Goal: Transaction & Acquisition: Subscribe to service/newsletter

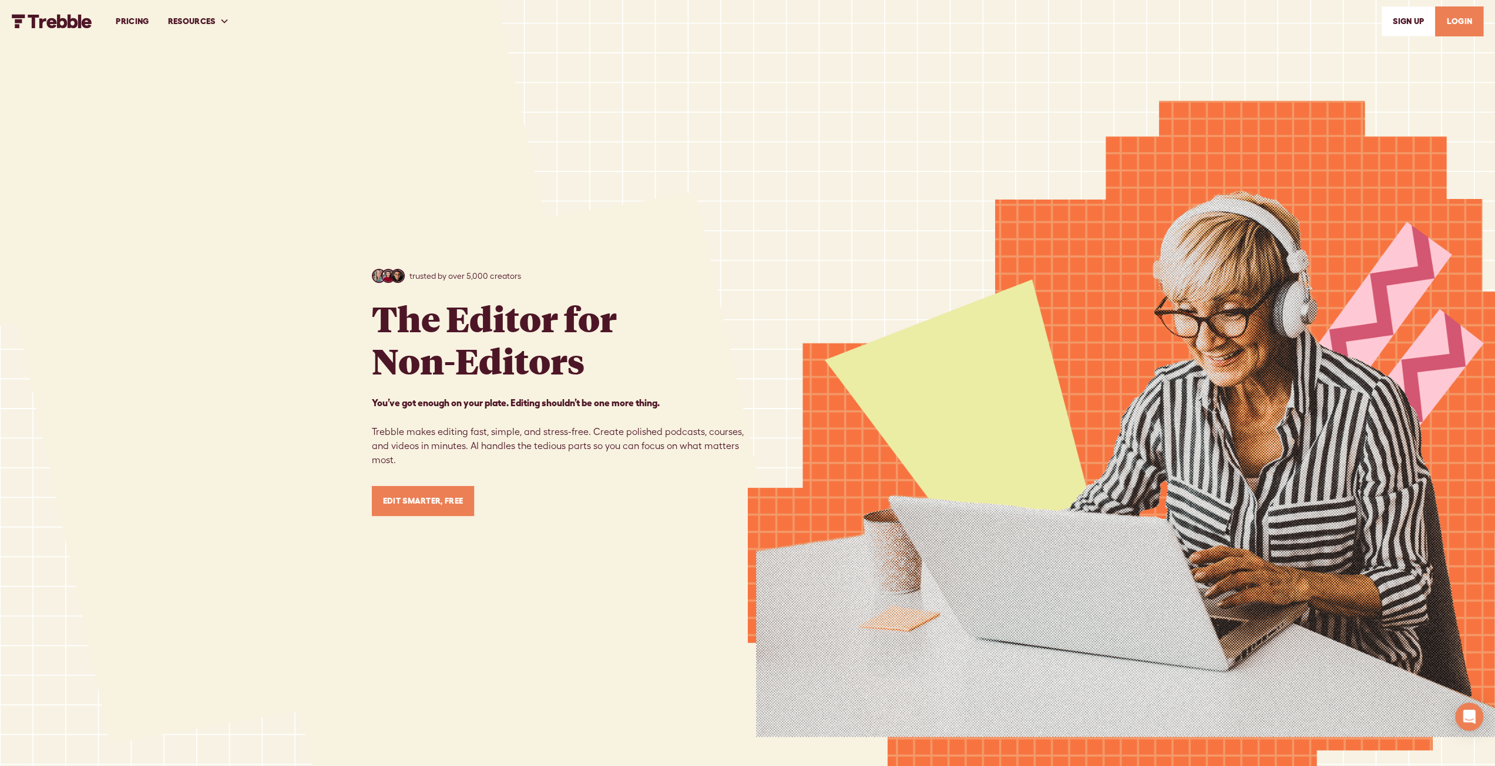
click at [137, 16] on link "PRICING" at bounding box center [132, 21] width 52 height 41
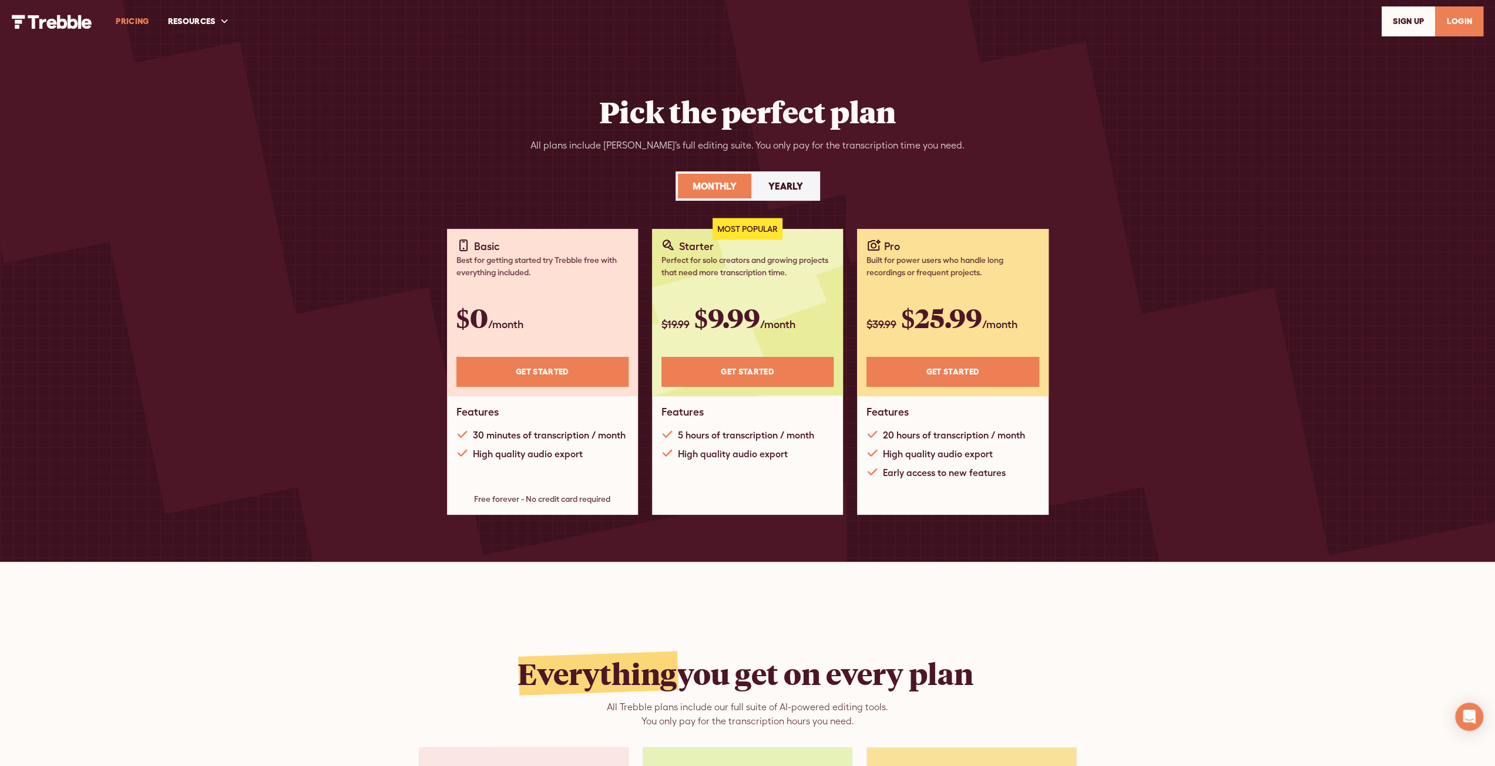
click at [1438, 15] on link "LOGIN" at bounding box center [1459, 21] width 48 height 30
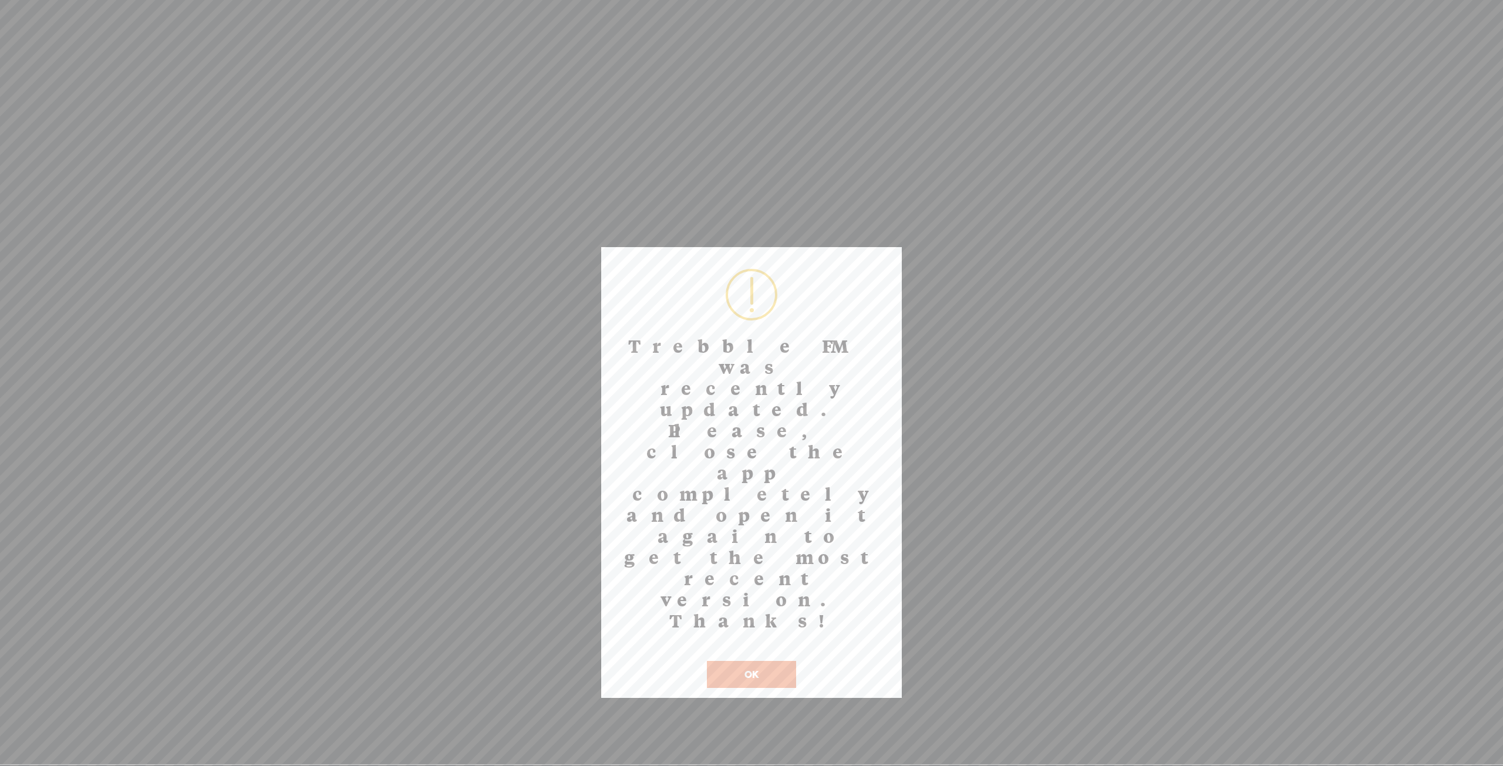
click at [748, 661] on button "OK" at bounding box center [751, 674] width 89 height 27
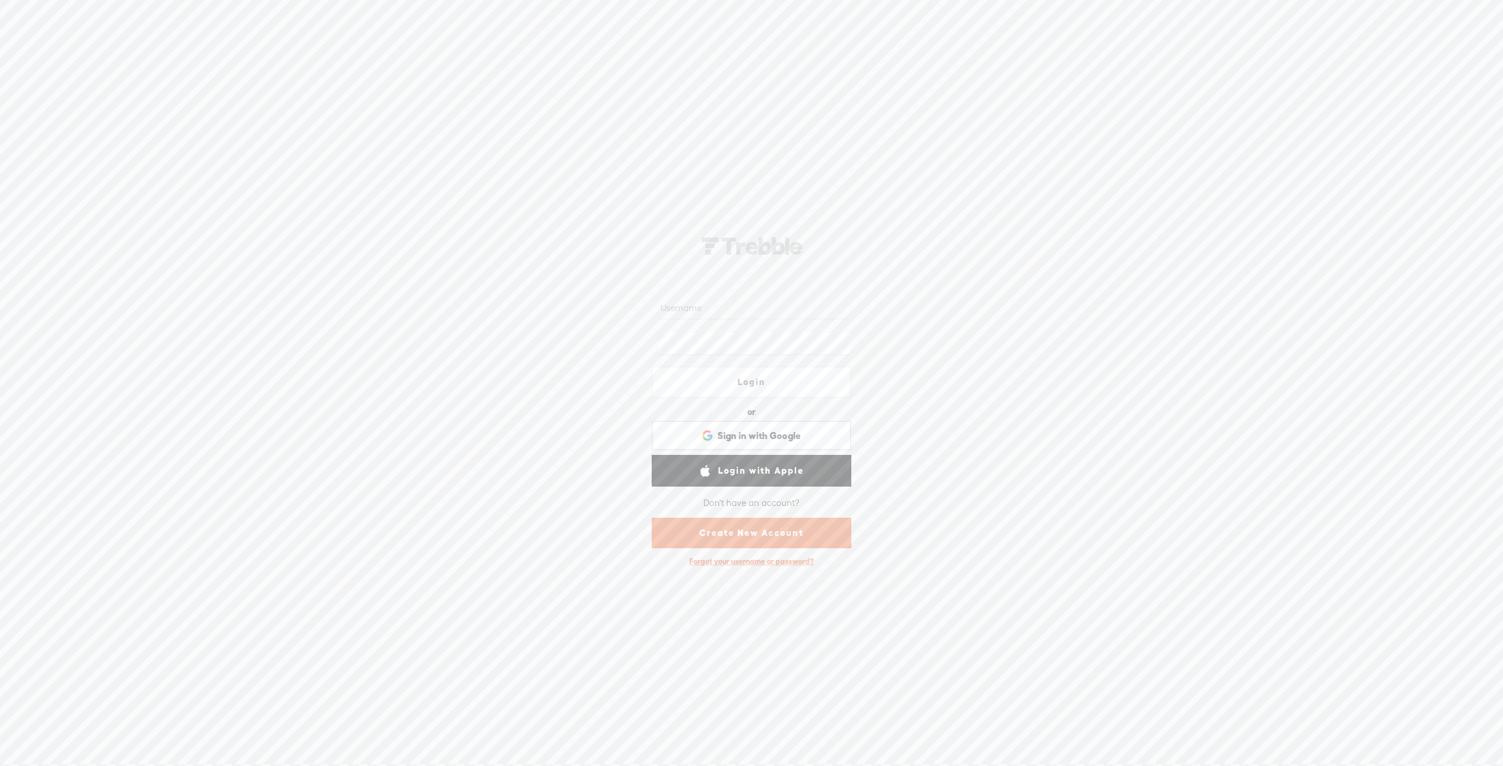
type input "anthonyv"
click at [771, 381] on link "Login" at bounding box center [752, 382] width 200 height 32
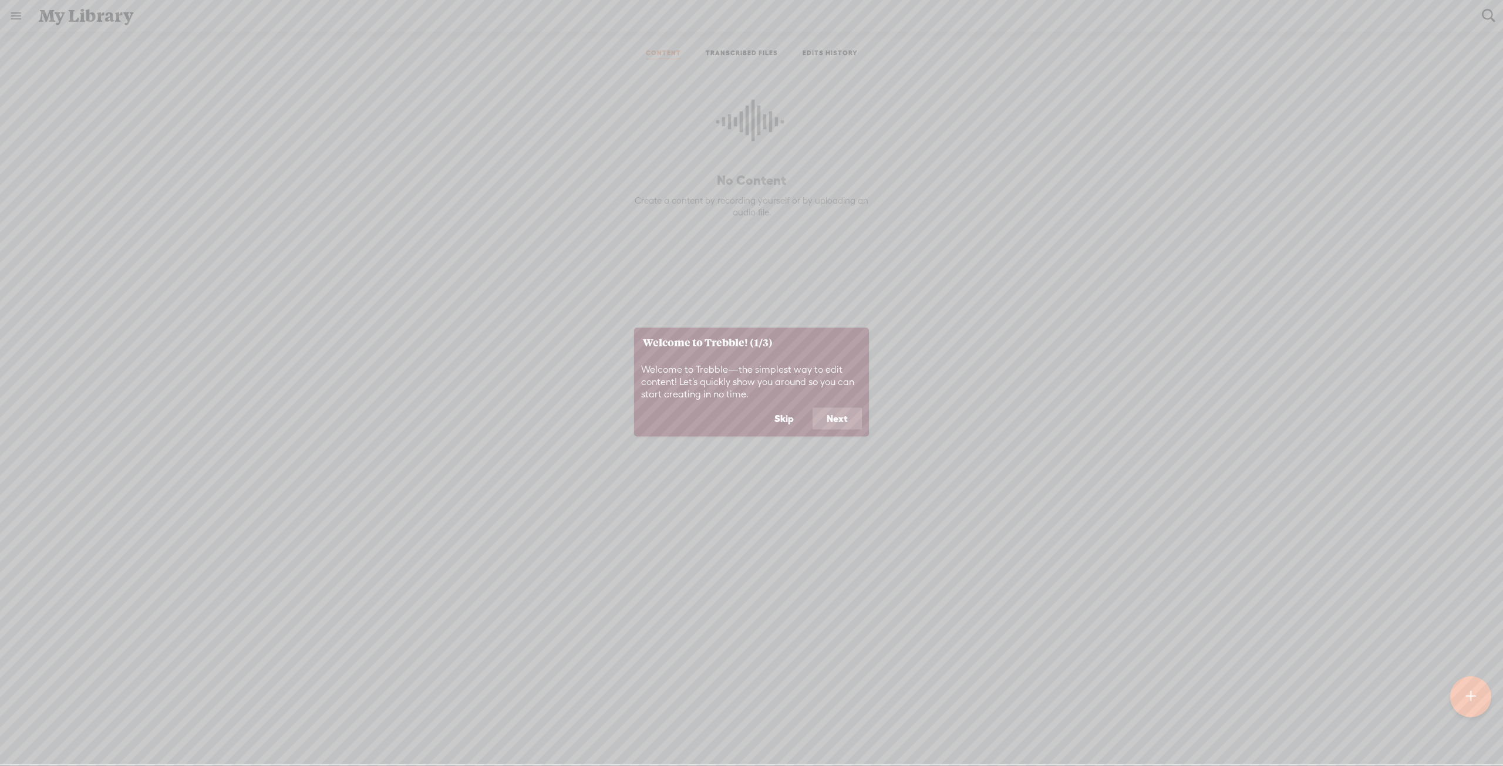
click at [843, 412] on button "Next" at bounding box center [837, 419] width 49 height 22
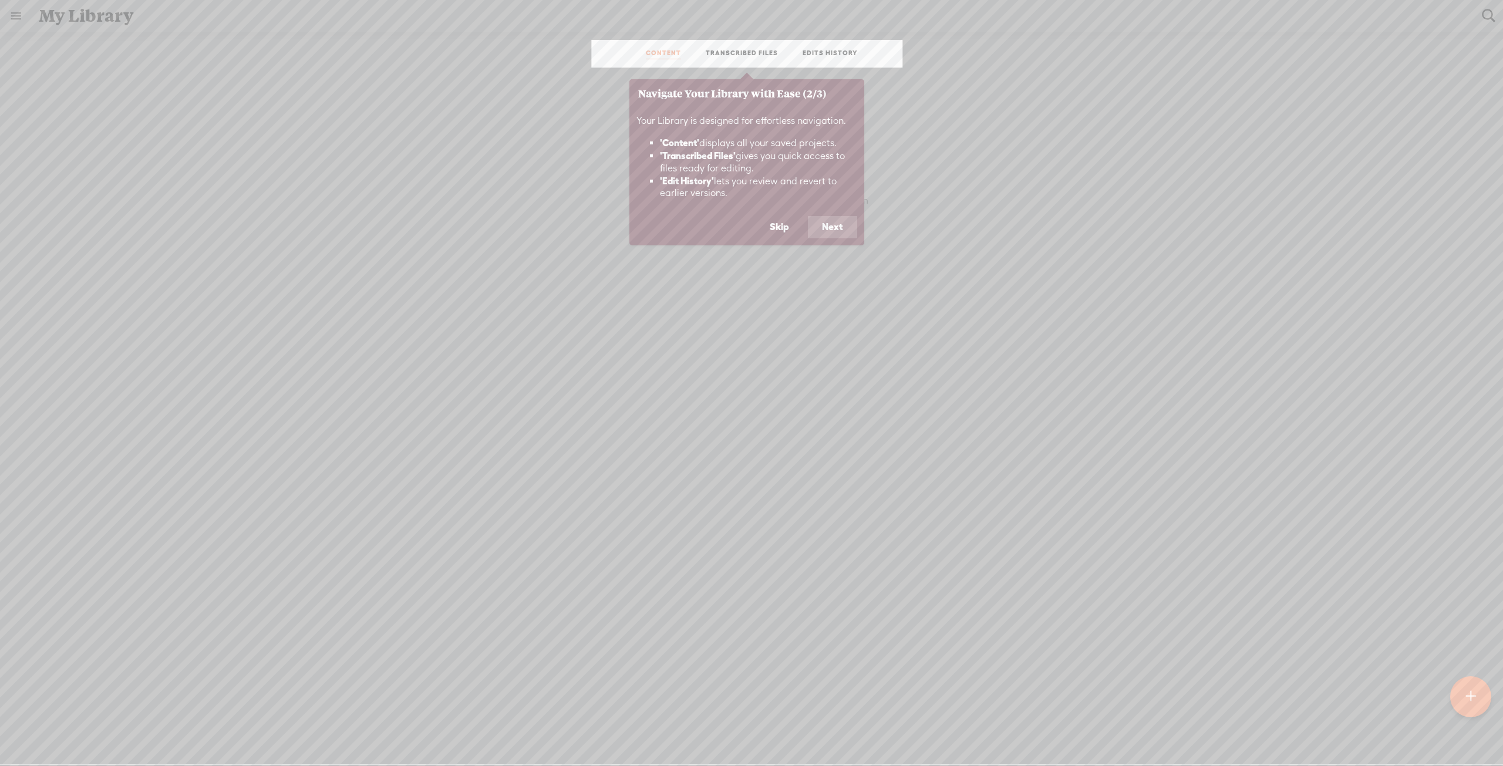
click at [842, 217] on button "Next" at bounding box center [832, 227] width 49 height 22
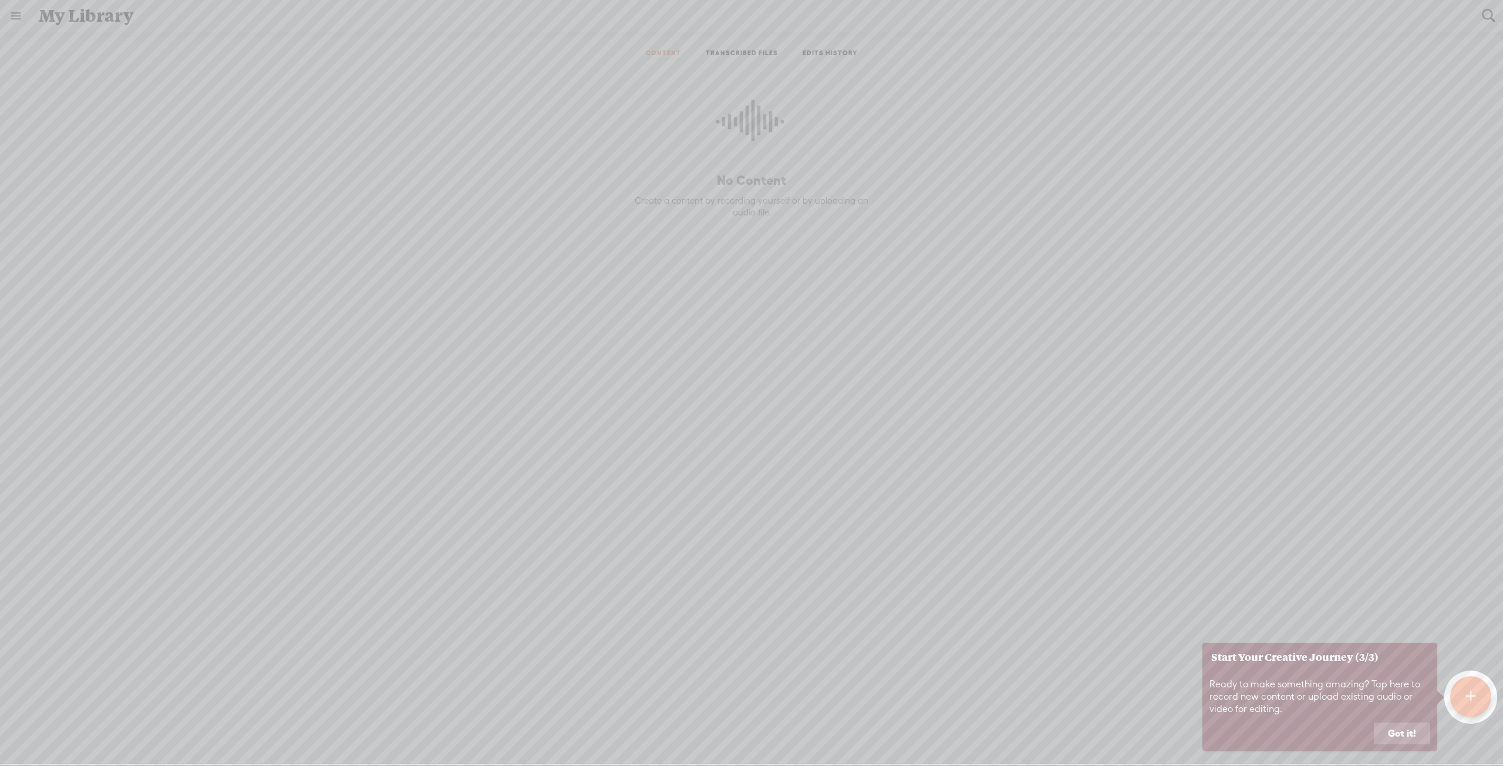
click at [1402, 732] on button "Got it!" at bounding box center [1402, 734] width 56 height 22
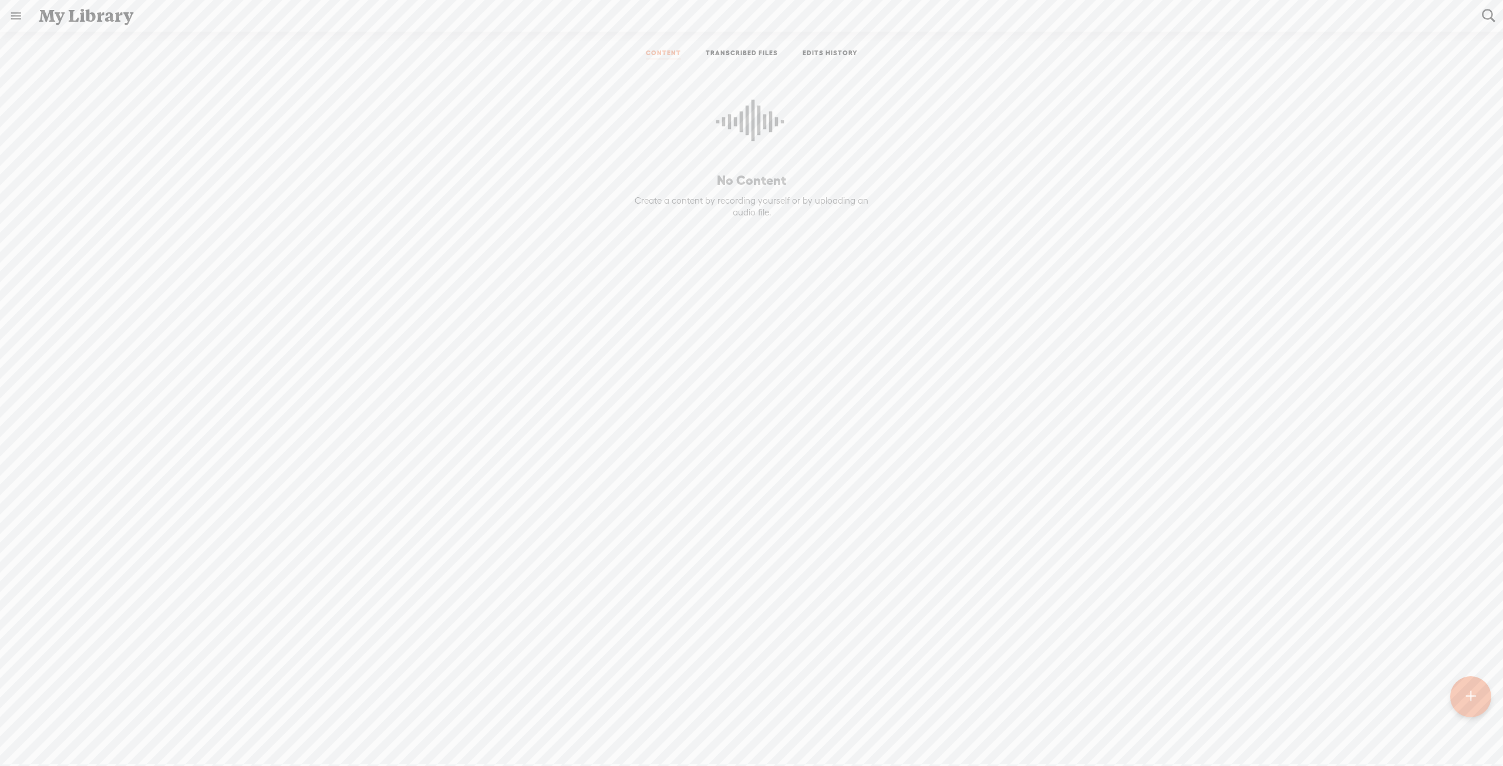
click at [14, 19] on link at bounding box center [16, 16] width 31 height 31
click at [67, 734] on div "SETTINGS" at bounding box center [62, 739] width 43 height 10
click at [848, 384] on div "Upgrade" at bounding box center [850, 391] width 80 height 25
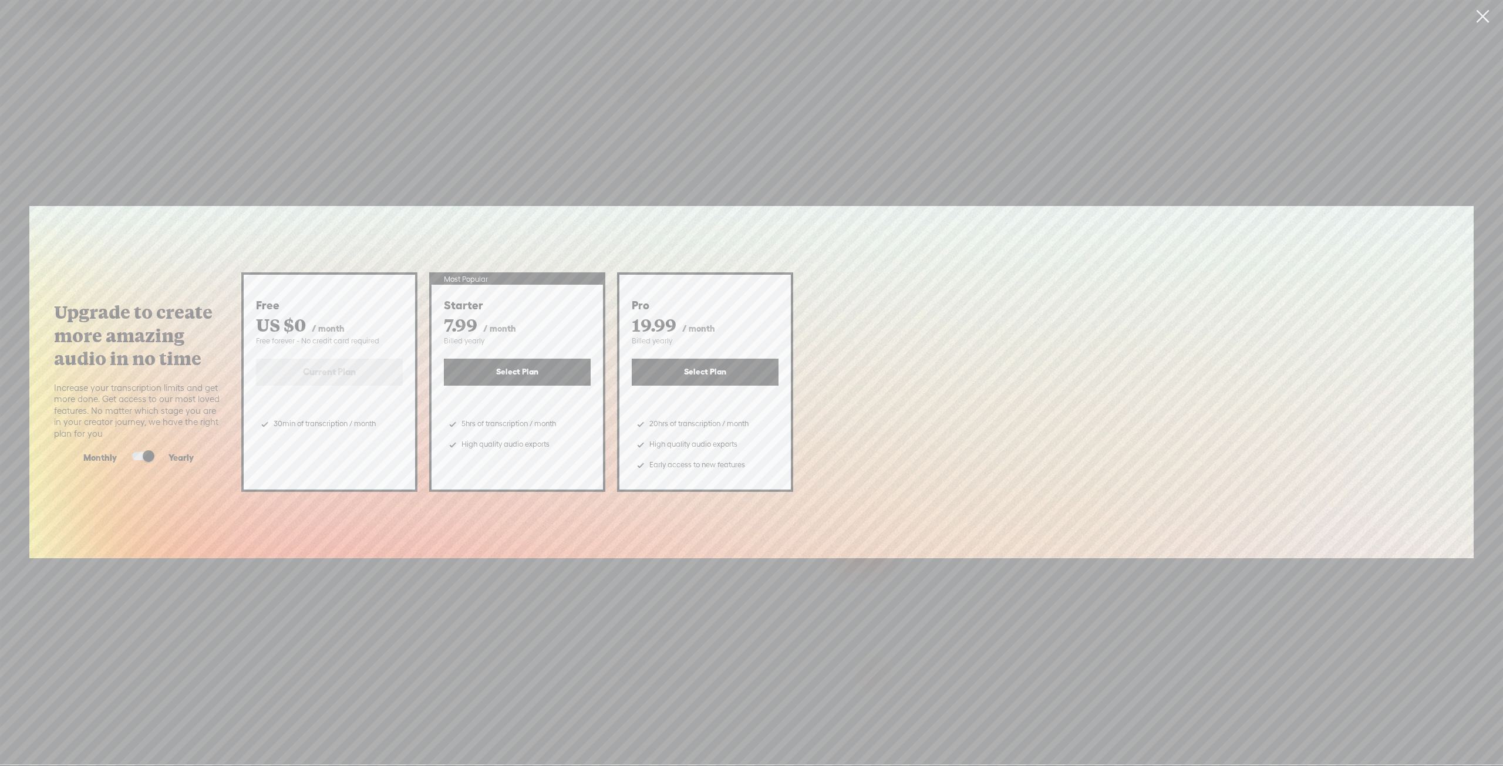
click at [493, 574] on div "Upgrade to create more amazing audio in no time Increase your transcription lim…" at bounding box center [751, 382] width 1503 height 765
